Goal: Communication & Community: Answer question/provide support

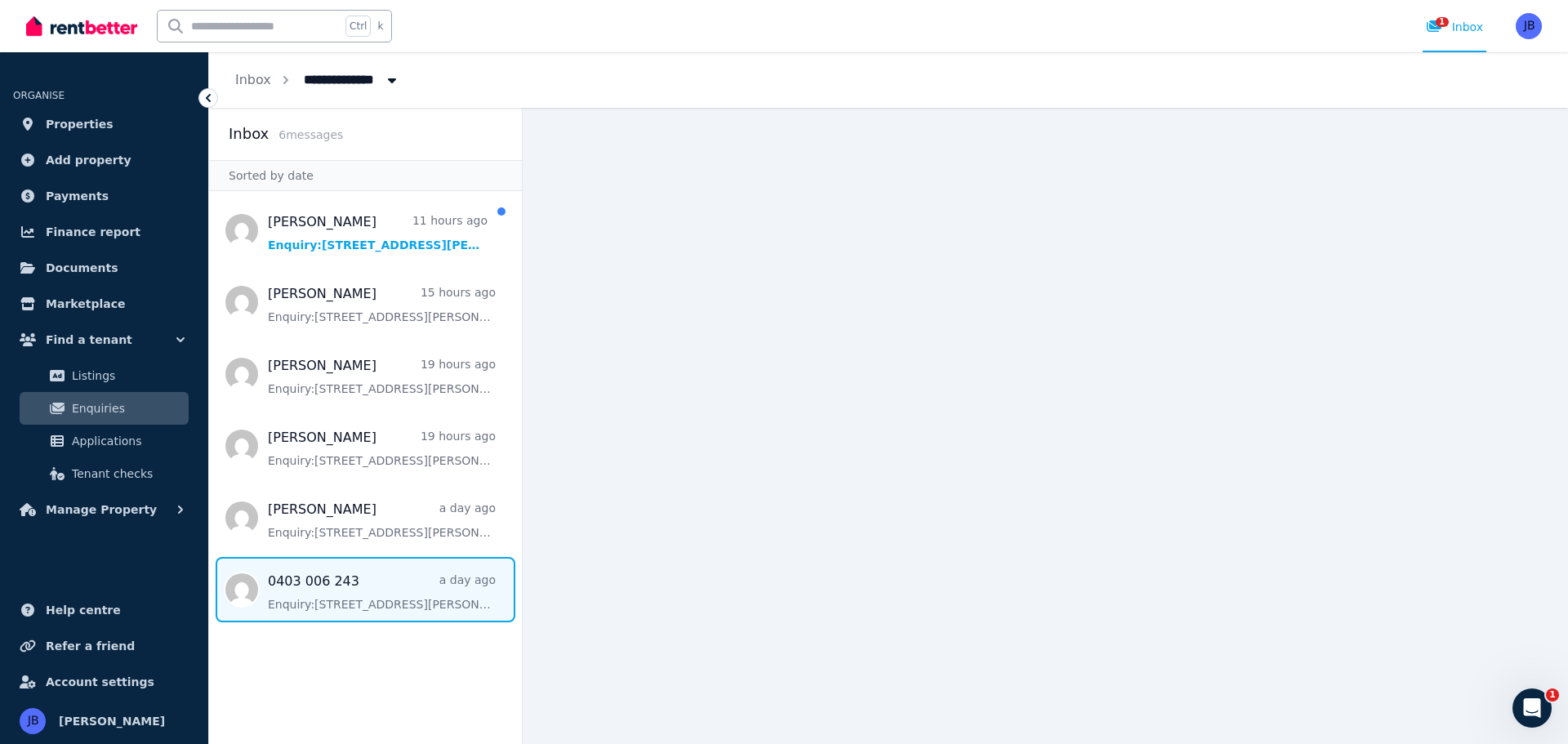
click at [356, 589] on span "Message list" at bounding box center [365, 590] width 313 height 65
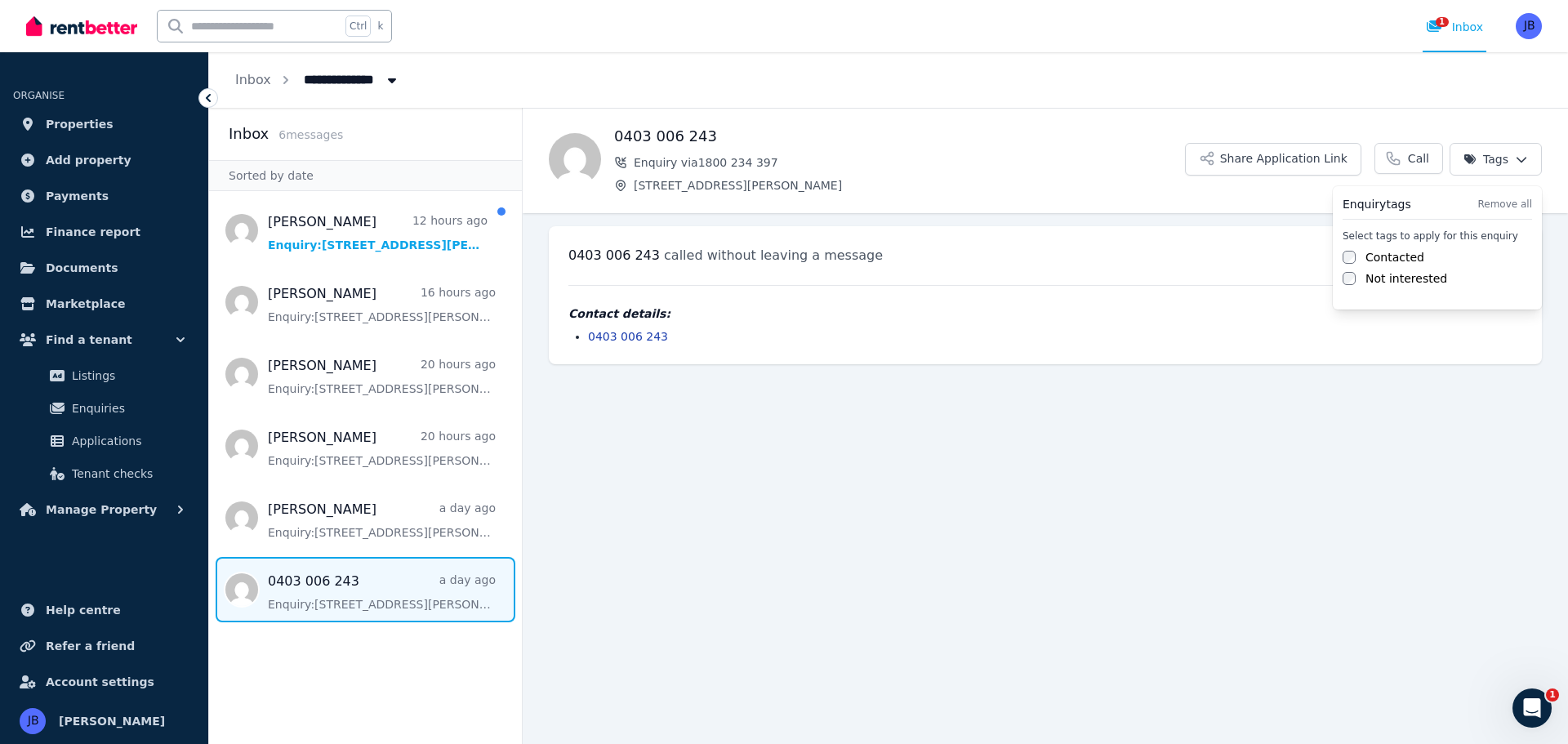
click at [1520, 162] on html "**********" at bounding box center [784, 372] width 1568 height 744
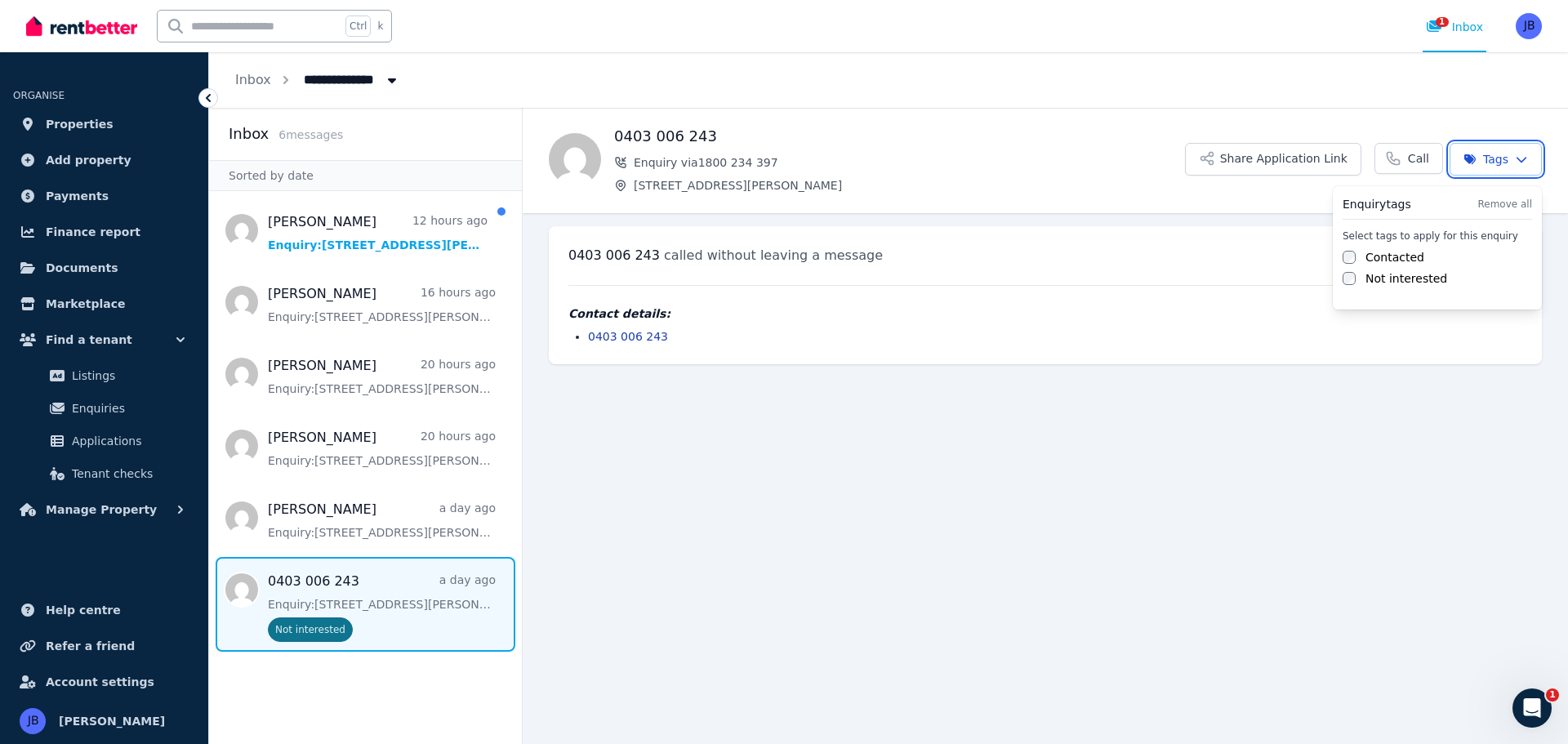
click at [1296, 451] on html "**********" at bounding box center [784, 372] width 1568 height 744
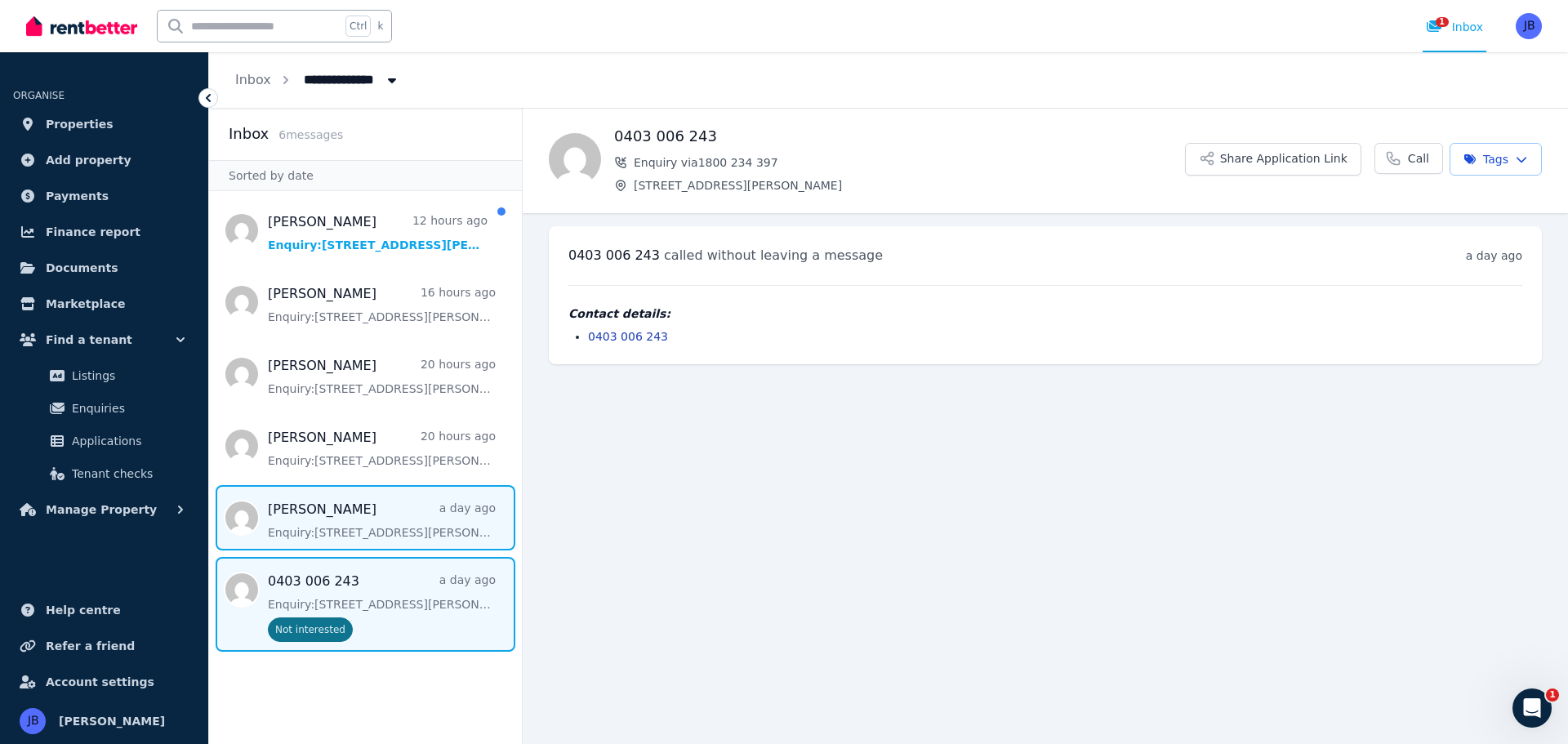
click at [445, 515] on span "Message list" at bounding box center [365, 517] width 313 height 65
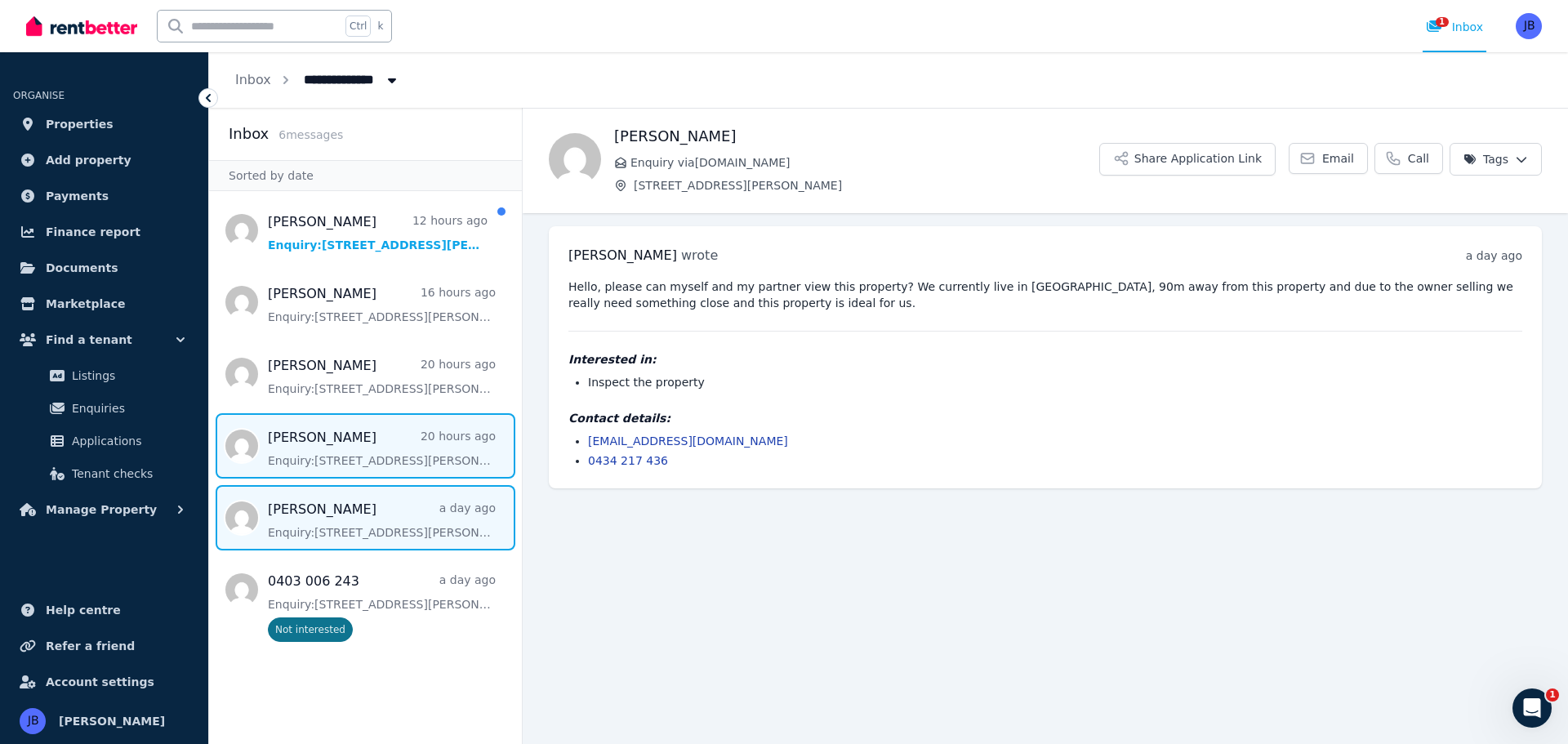
click at [373, 451] on span "Message list" at bounding box center [365, 446] width 313 height 65
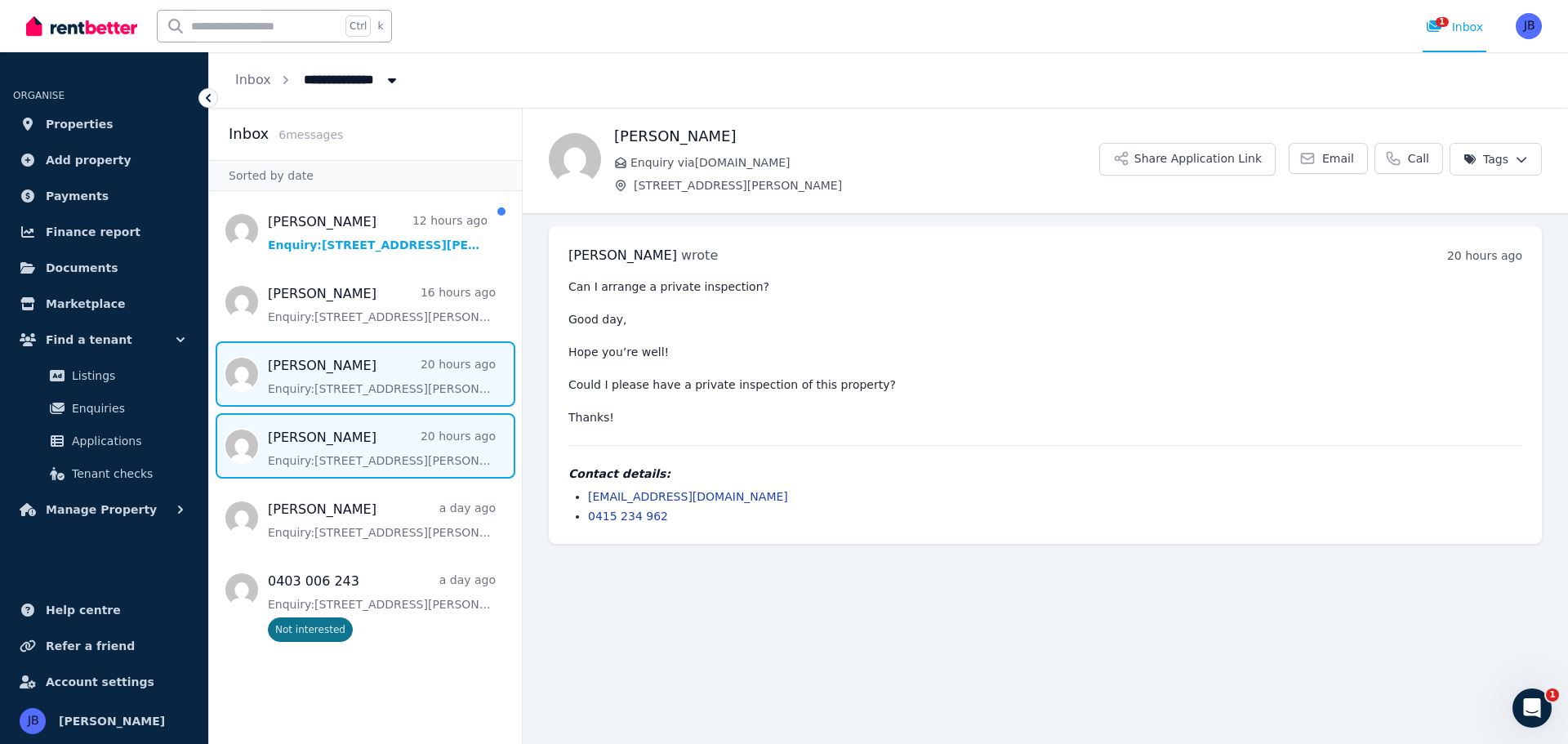
click at [360, 380] on span "Message list" at bounding box center [365, 374] width 313 height 65
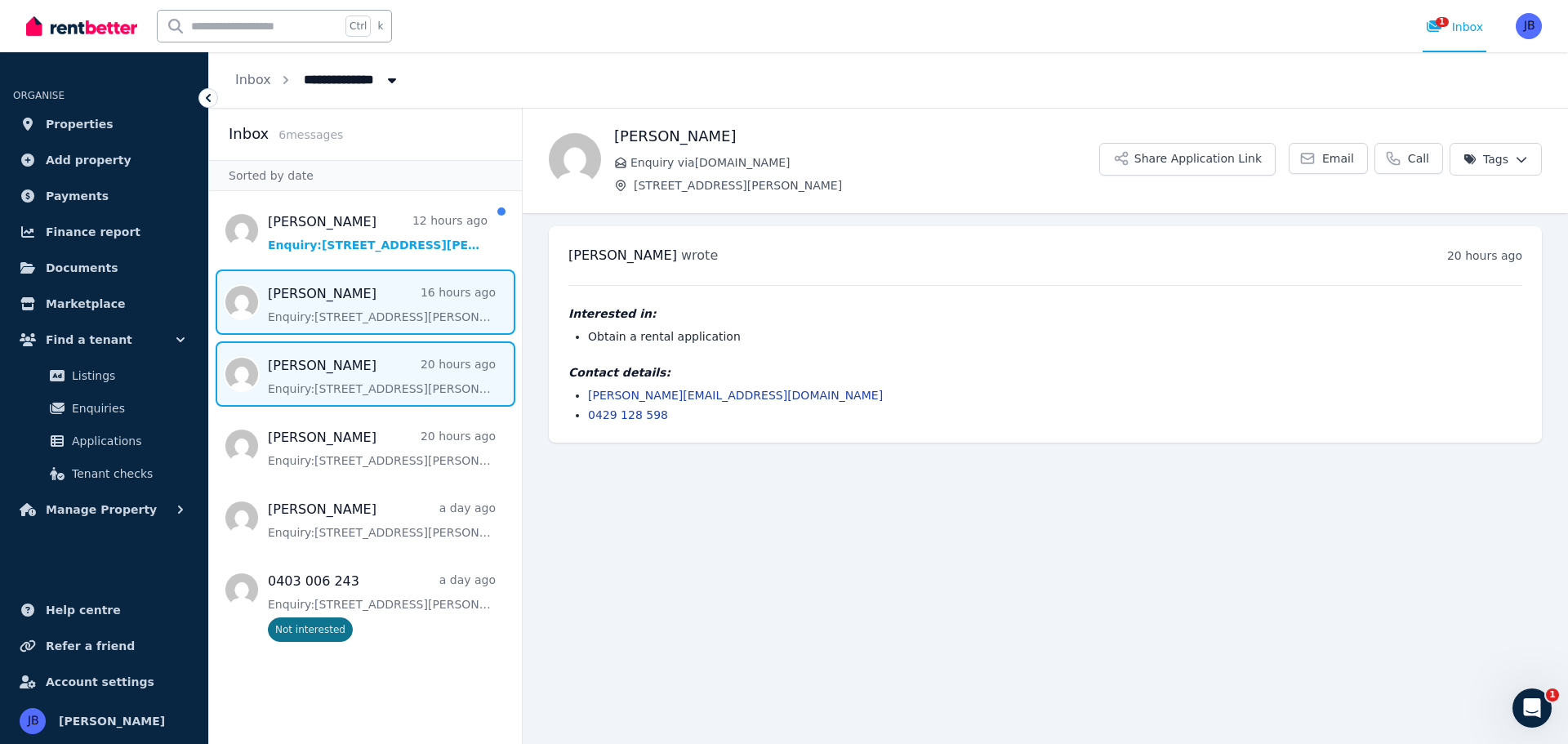
click at [373, 309] on span "Message list" at bounding box center [365, 302] width 313 height 65
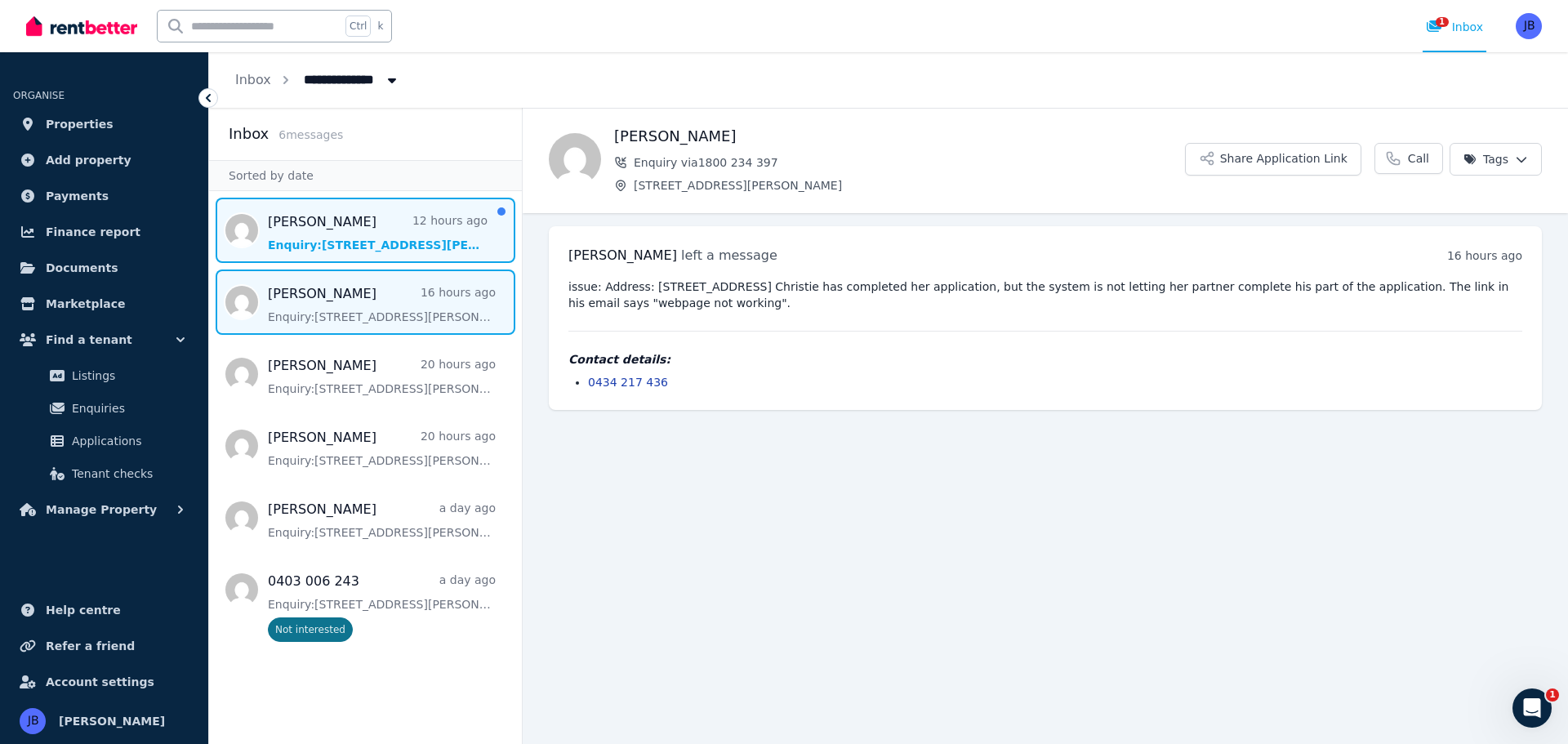
click at [346, 240] on span "Message list" at bounding box center [365, 230] width 313 height 65
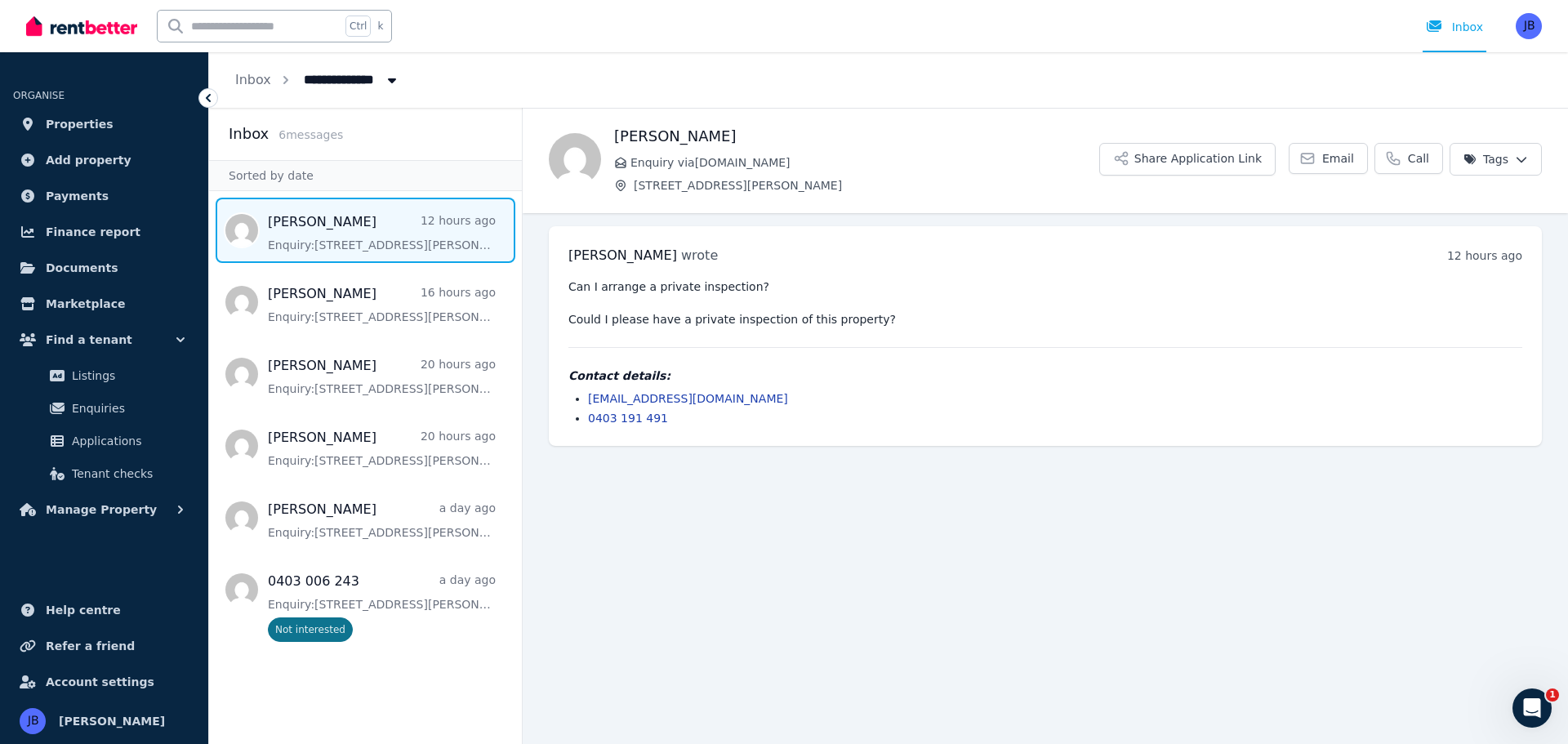
click at [698, 529] on main "Back [PERSON_NAME] Enquiry via [DOMAIN_NAME] [STREET_ADDRESS] Share Application…" at bounding box center [1045, 426] width 1045 height 636
drag, startPoint x: 995, startPoint y: 606, endPoint x: 992, endPoint y: 533, distance: 73.1
click at [989, 606] on main "Back [PERSON_NAME] Enquiry via [DOMAIN_NAME] [STREET_ADDRESS] Share Application…" at bounding box center [1045, 426] width 1045 height 636
